Goal: Task Accomplishment & Management: Manage account settings

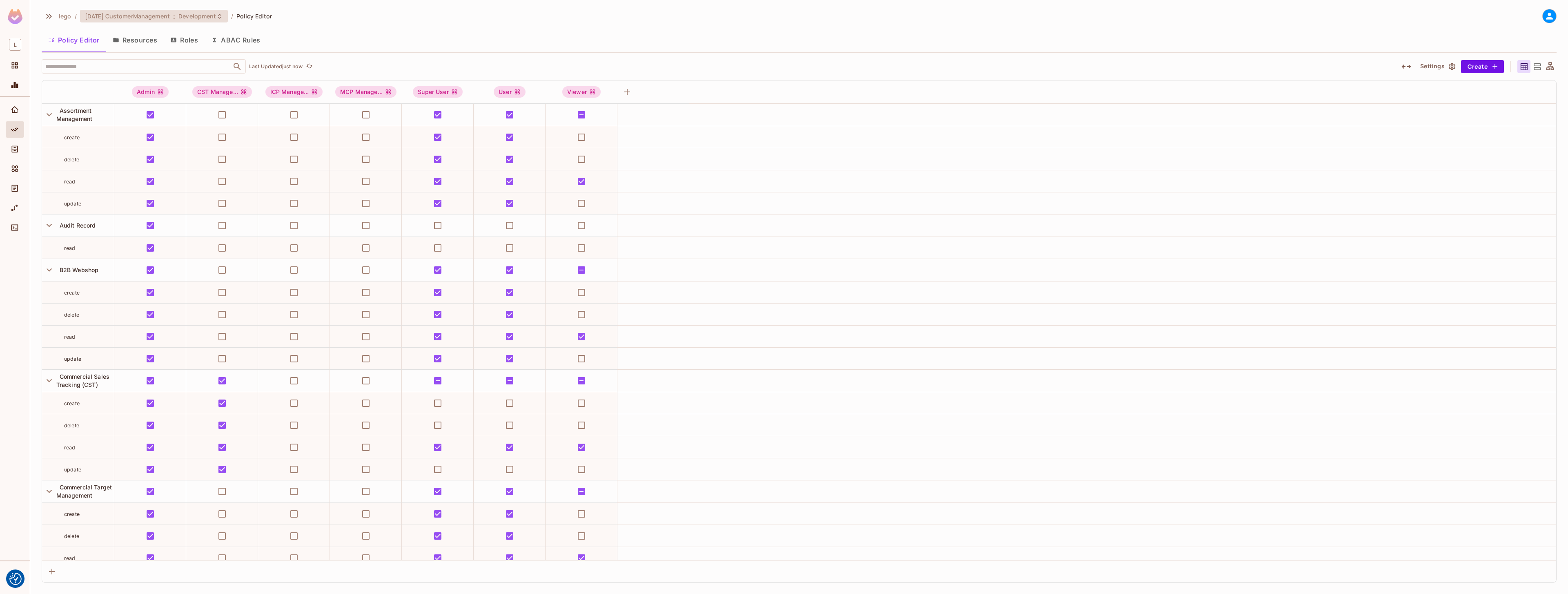
click at [149, 16] on span "[DATE] CustomerManagement" at bounding box center [128, 16] width 85 height 8
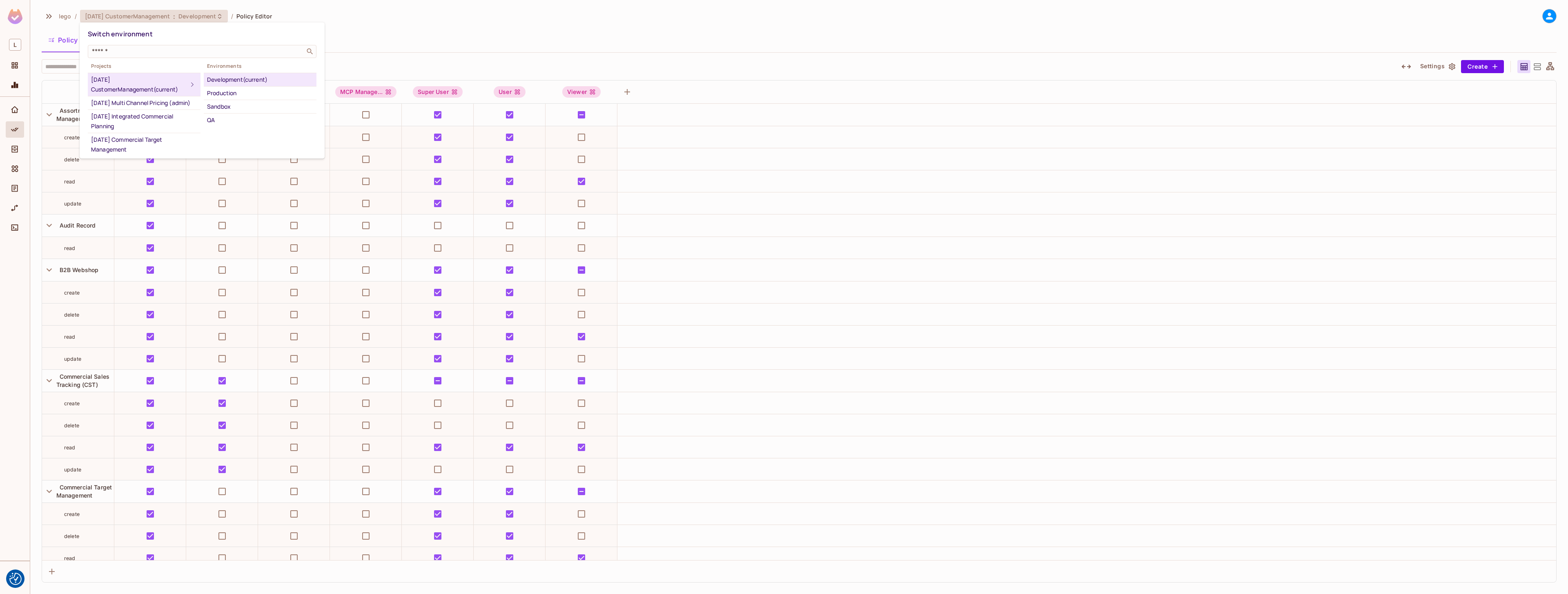
click at [149, 16] on div at bounding box center [784, 297] width 1568 height 594
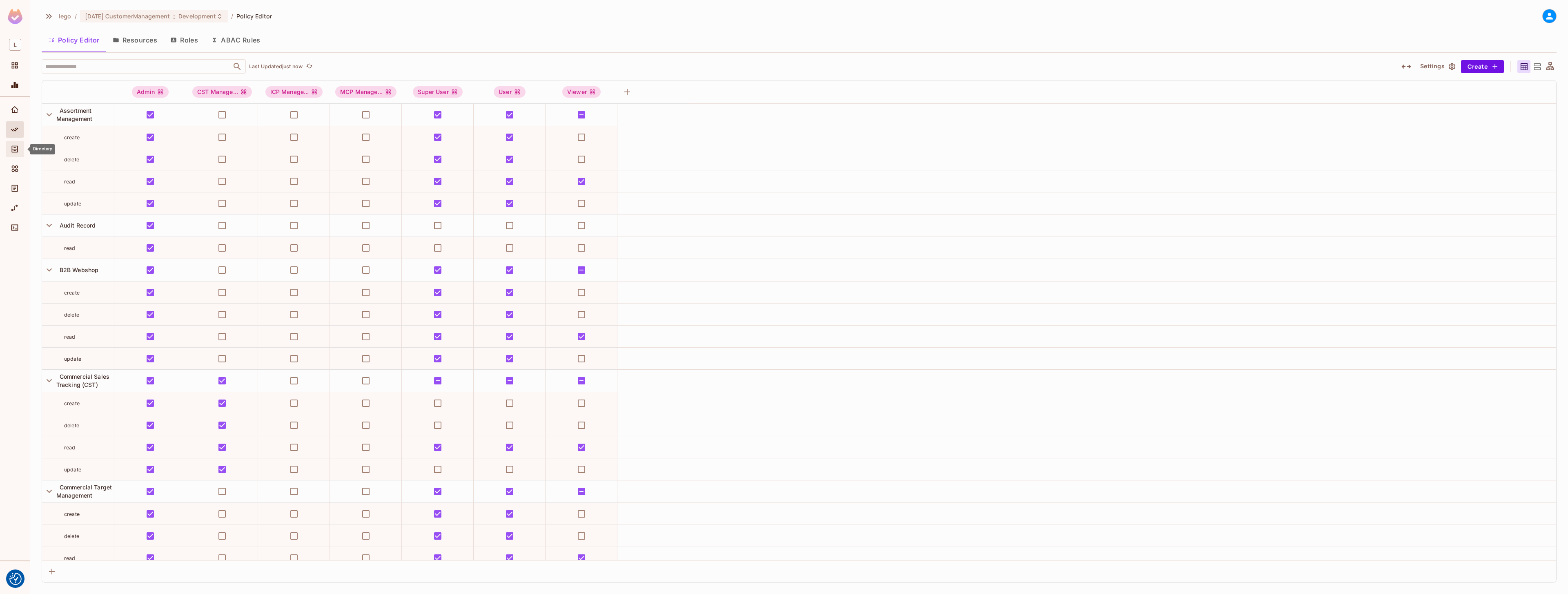
click at [15, 142] on div "Directory" at bounding box center [14, 149] width 19 height 16
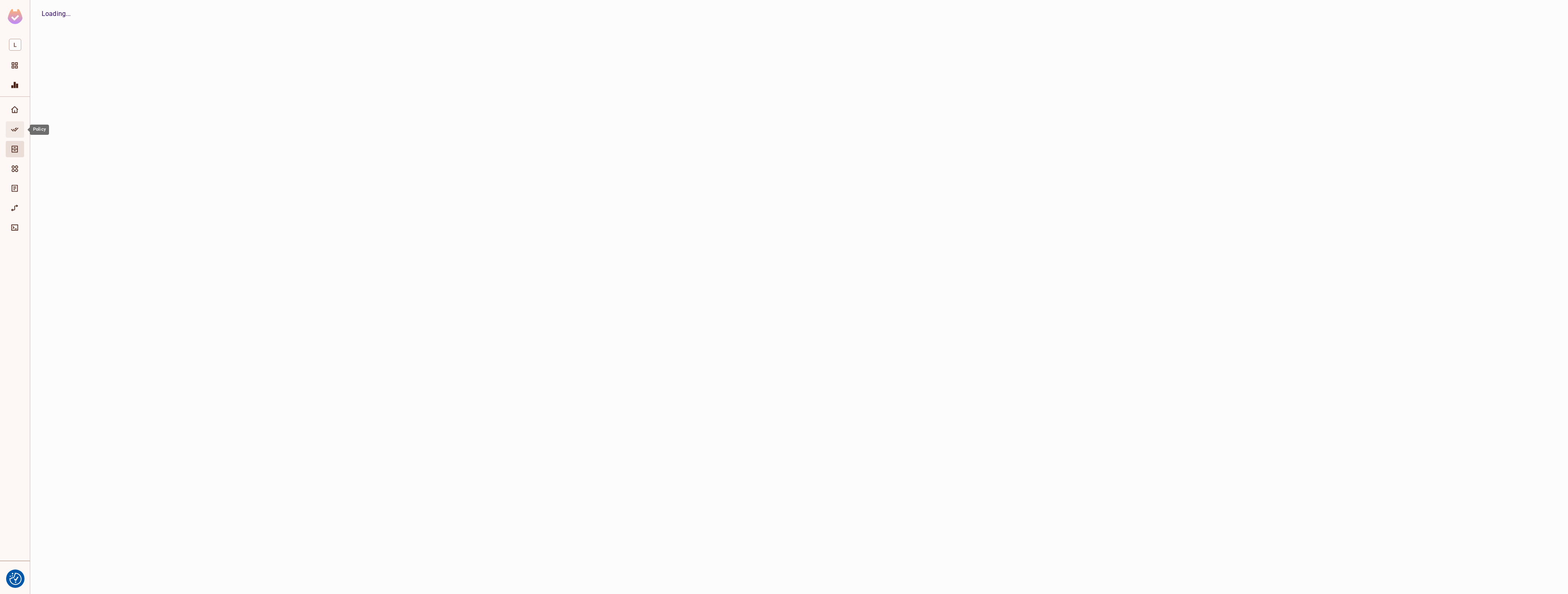
click at [14, 127] on icon "Policy" at bounding box center [14, 129] width 8 height 8
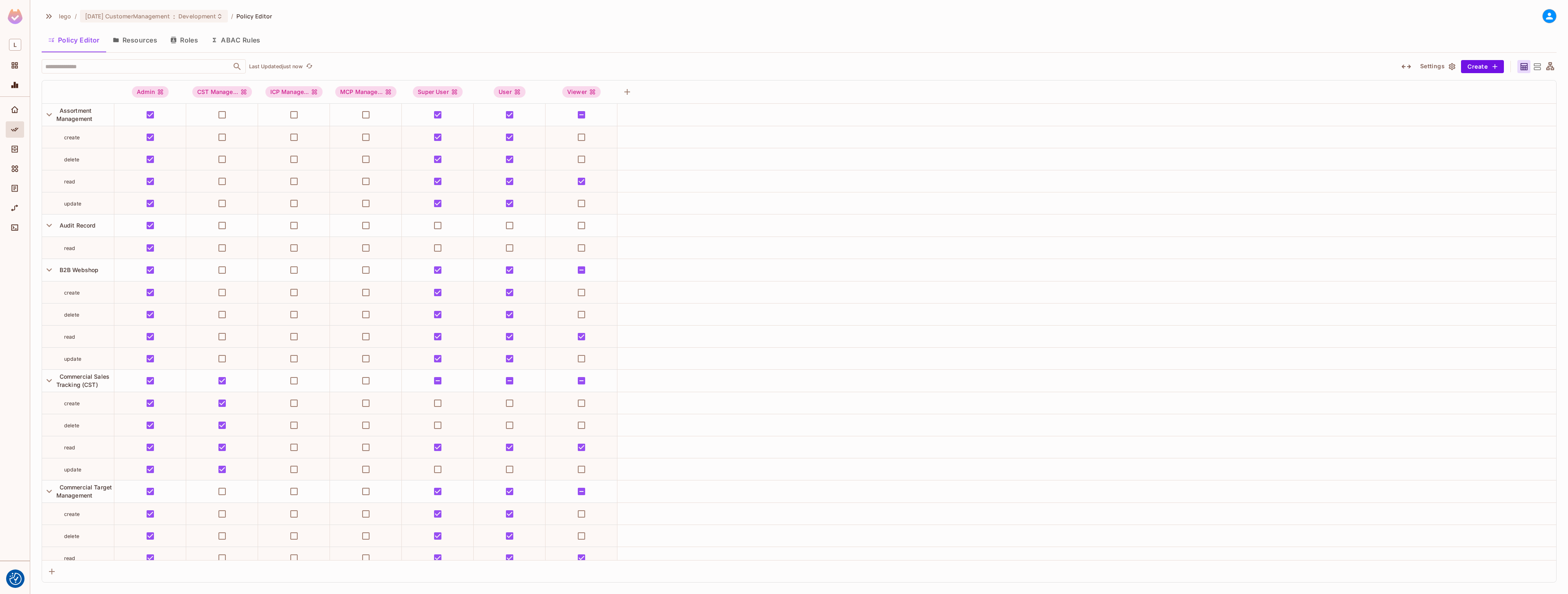
click at [190, 35] on button "Roles" at bounding box center [184, 40] width 41 height 21
